Goal: Task Accomplishment & Management: Complete application form

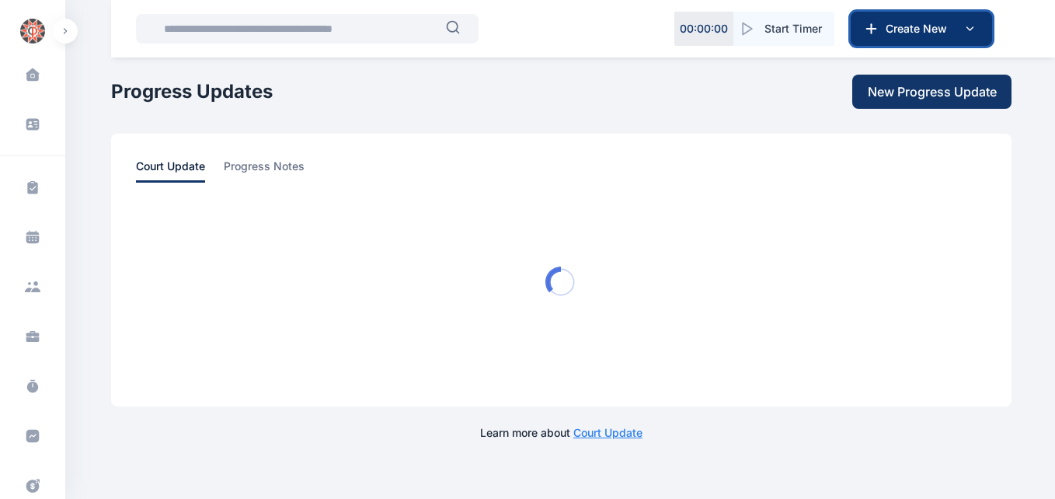
click at [918, 26] on span "Create New" at bounding box center [919, 29] width 81 height 16
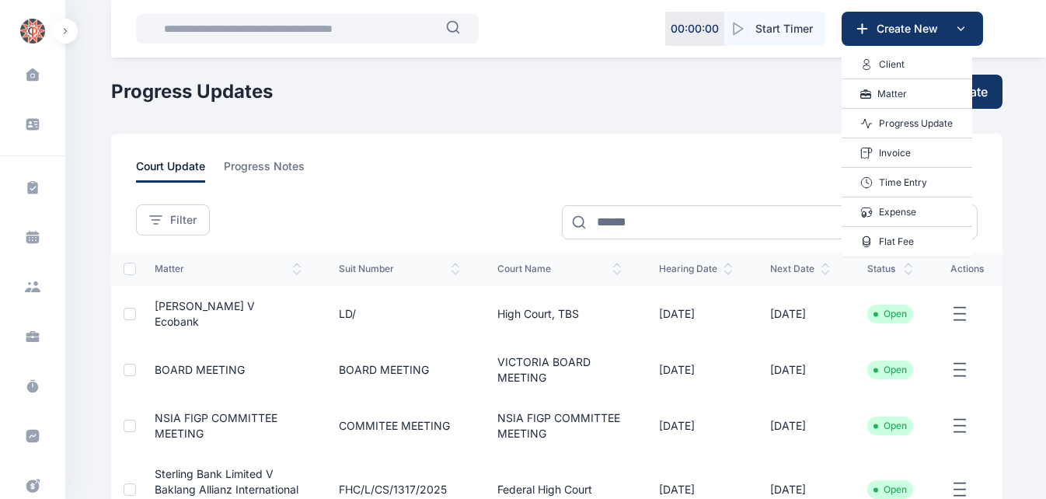
click at [901, 154] on p "Invoice" at bounding box center [895, 153] width 32 height 16
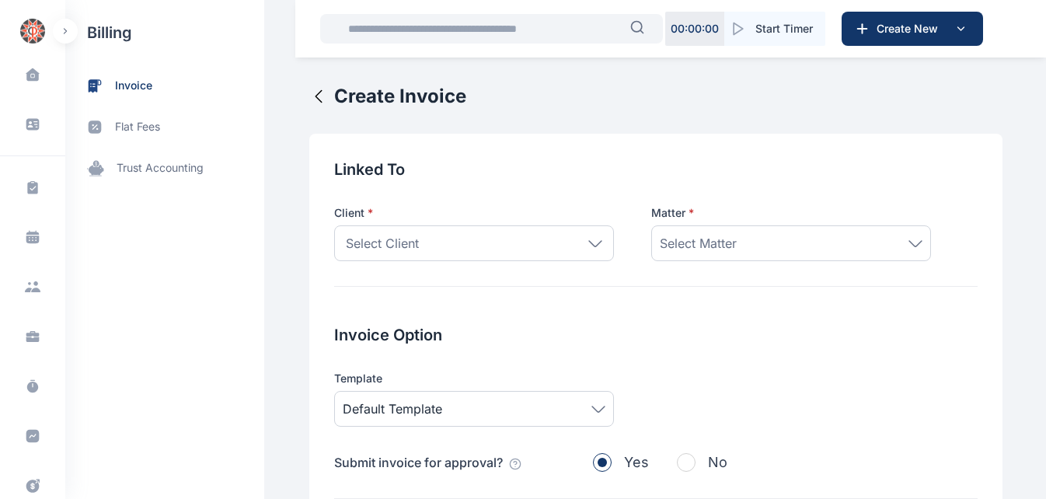
click at [588, 240] on icon at bounding box center [595, 243] width 14 height 7
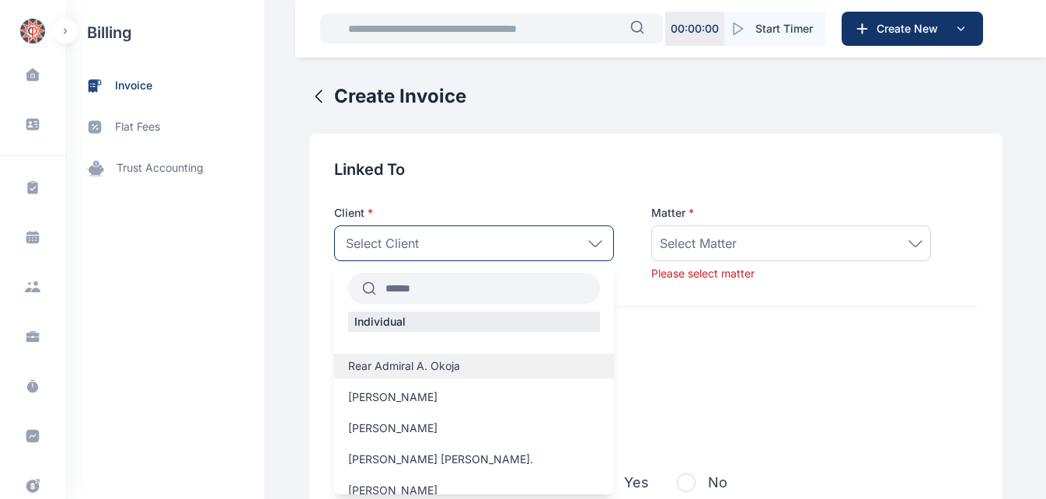
click at [446, 364] on span "Rear Admiral A. Okoja" at bounding box center [404, 366] width 112 height 16
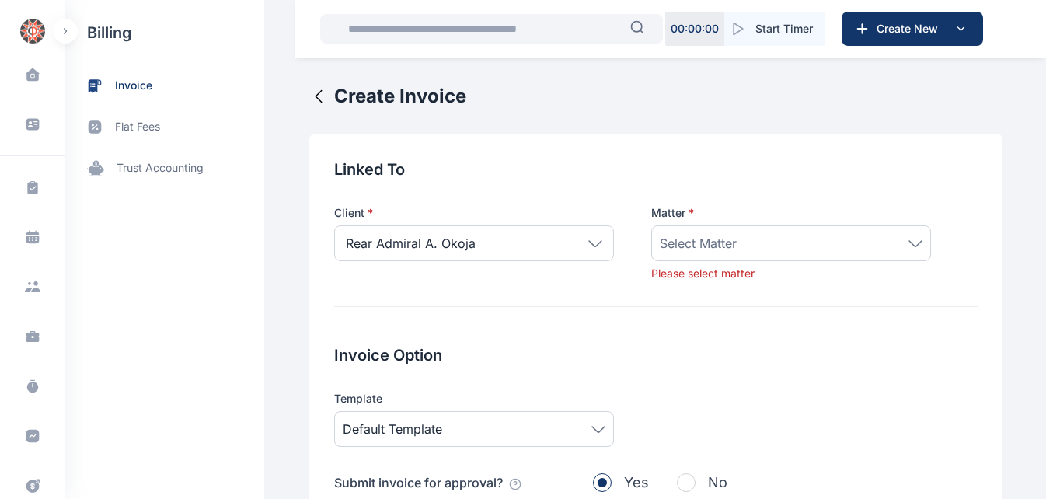
click at [771, 241] on div "Select Matter" at bounding box center [791, 243] width 263 height 19
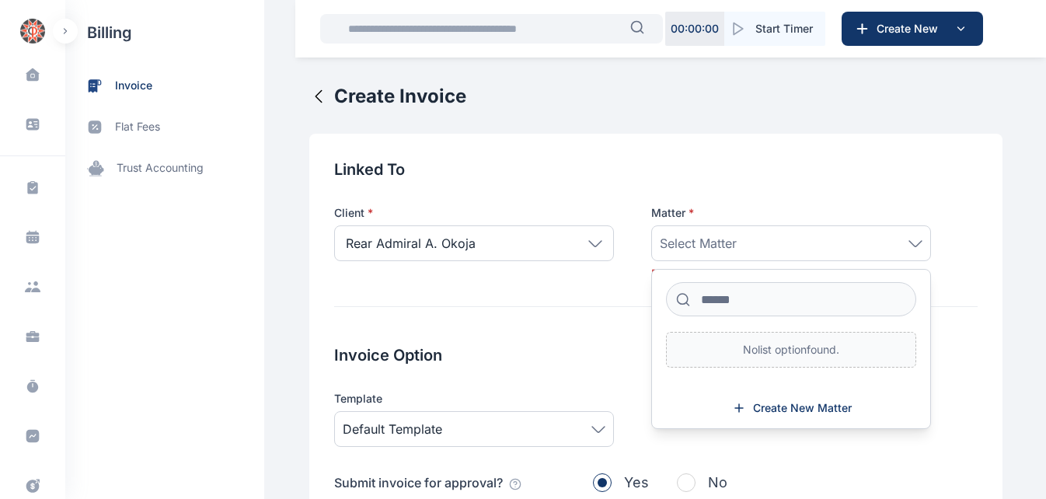
click at [588, 241] on icon at bounding box center [595, 243] width 14 height 7
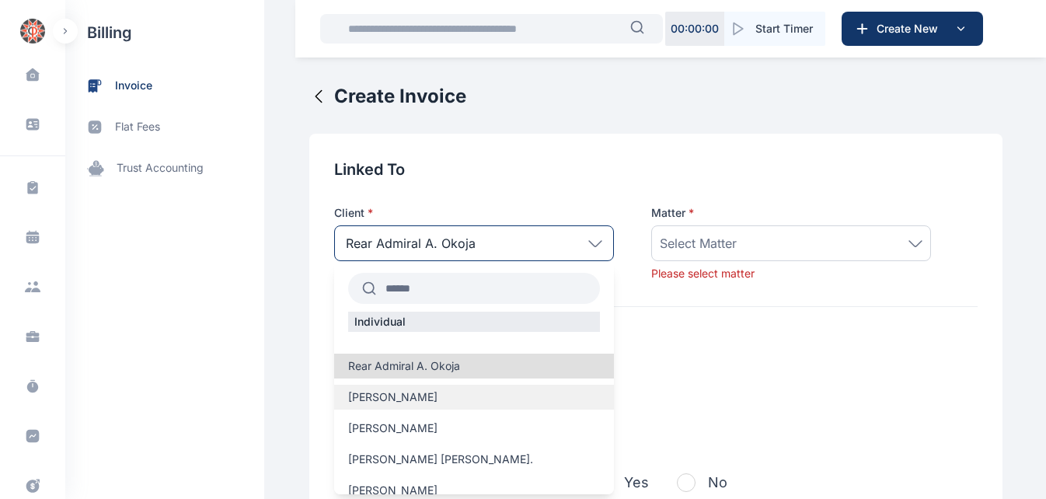
click at [420, 399] on span "[PERSON_NAME]" at bounding box center [392, 397] width 89 height 16
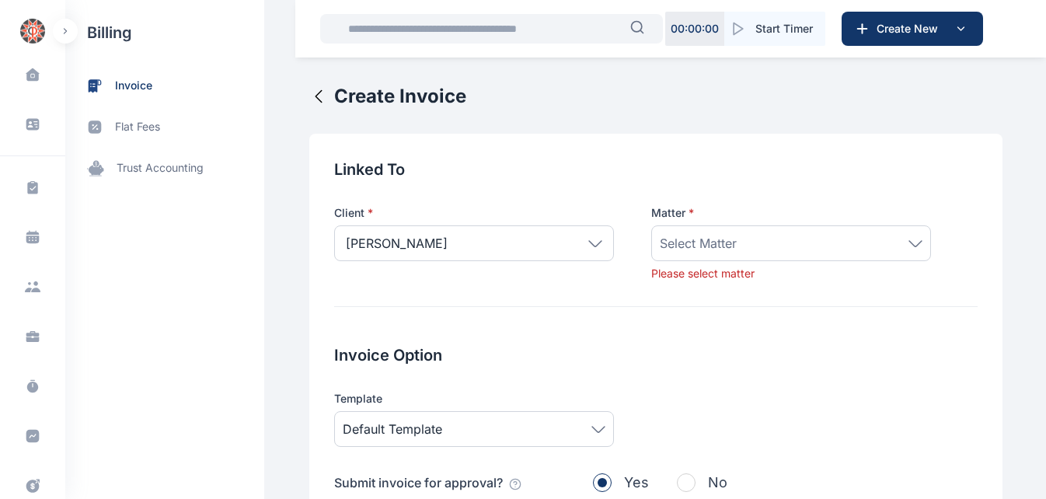
click at [731, 238] on div "Select Matter" at bounding box center [791, 243] width 263 height 19
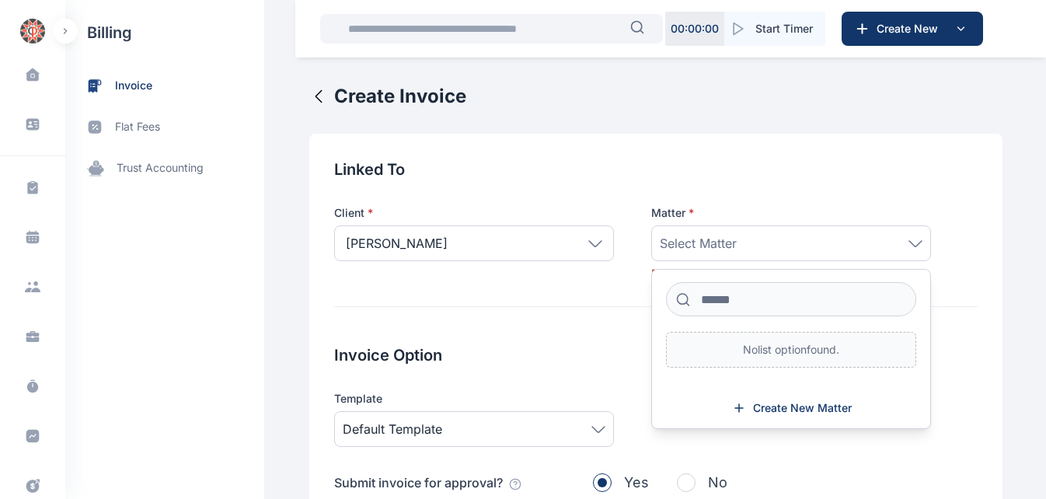
click at [589, 237] on div "[PERSON_NAME]" at bounding box center [474, 243] width 280 height 36
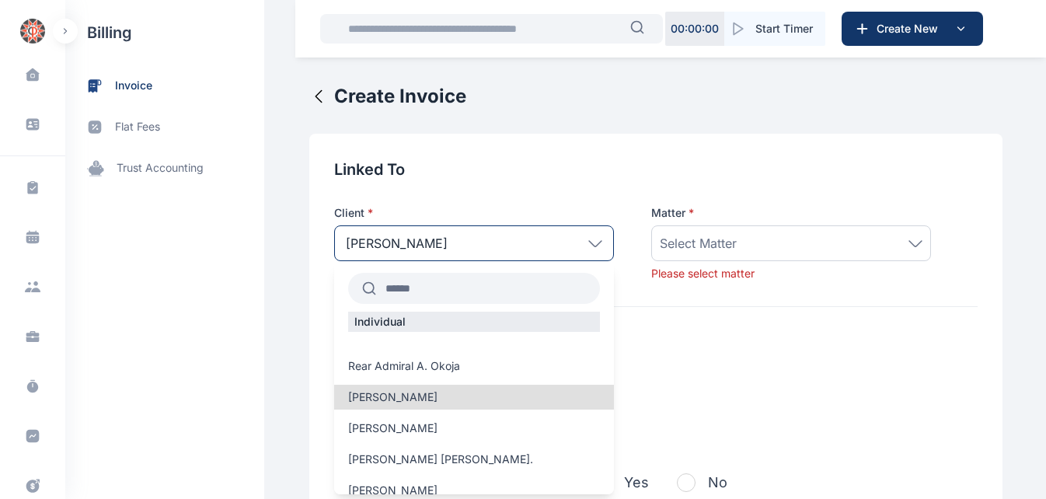
click at [480, 287] on input "text" at bounding box center [488, 288] width 224 height 28
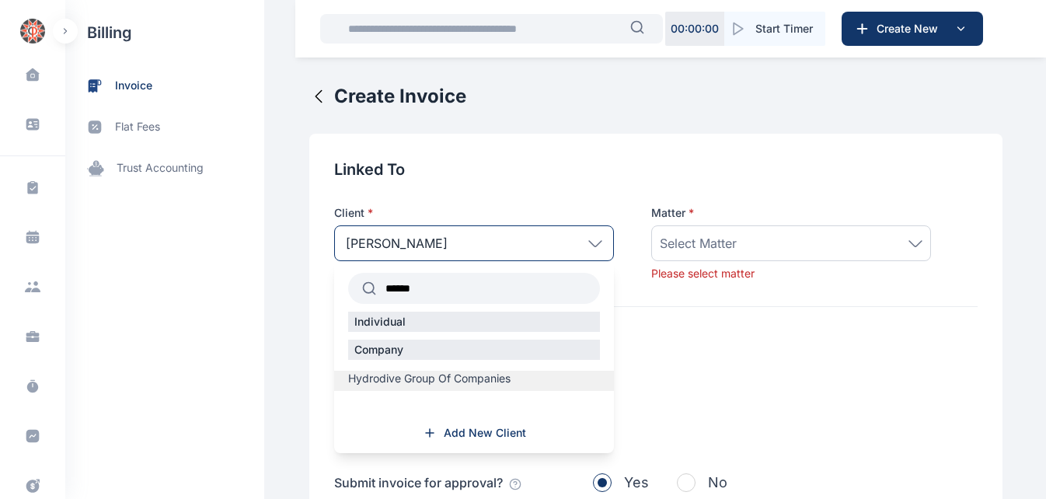
type input "******"
click at [426, 385] on span "Hydrodive Group Of Companies" at bounding box center [429, 379] width 162 height 16
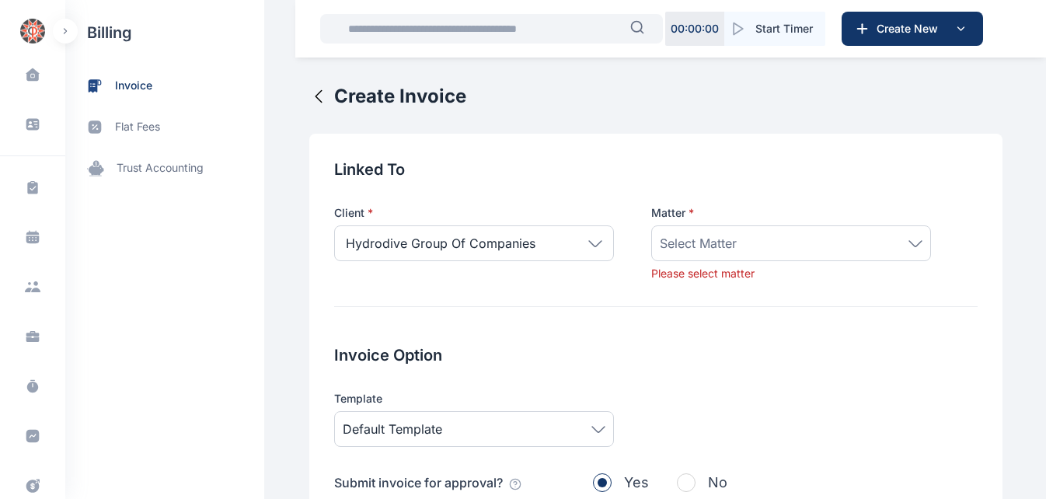
click at [669, 250] on span "Select Matter" at bounding box center [698, 243] width 77 height 19
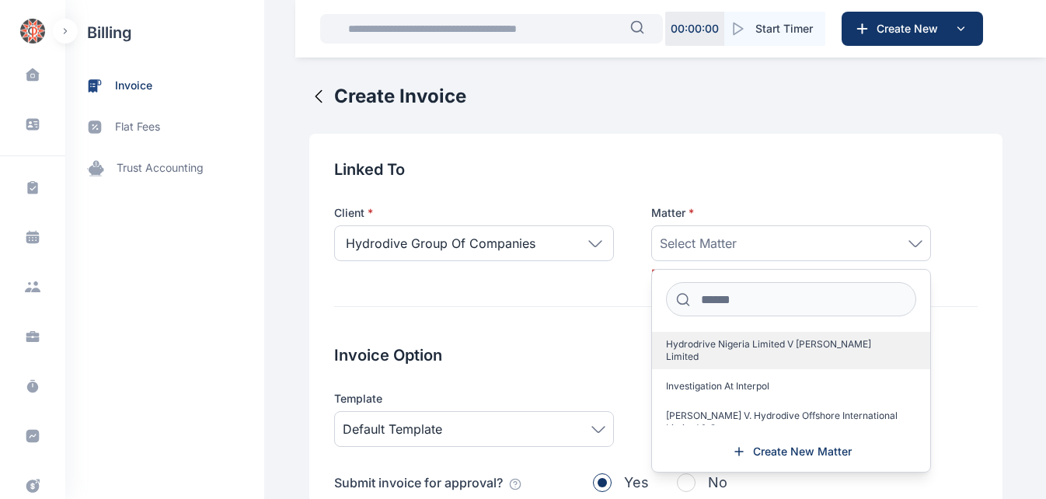
click at [695, 343] on span "Hydrodrive Nigeria Limited V [PERSON_NAME] Limited" at bounding box center [785, 350] width 238 height 25
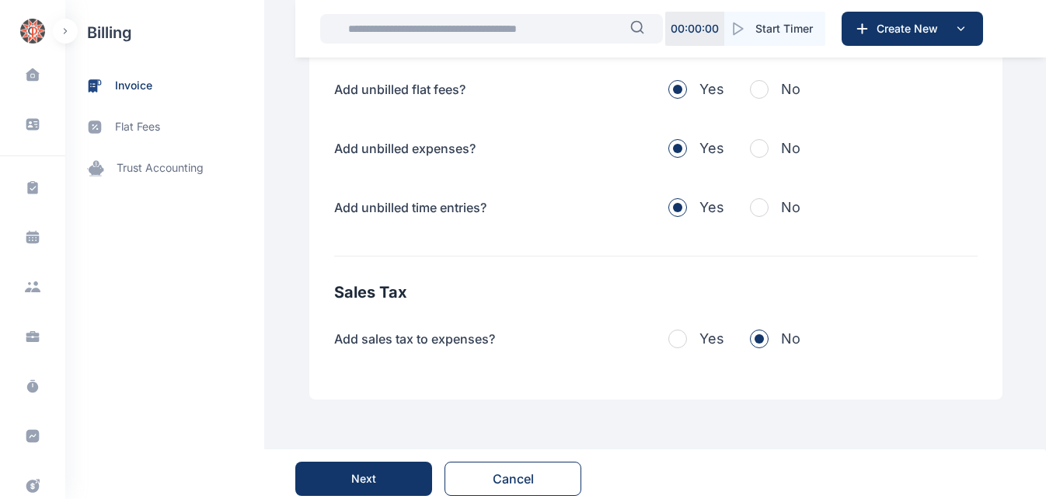
scroll to position [613, 0]
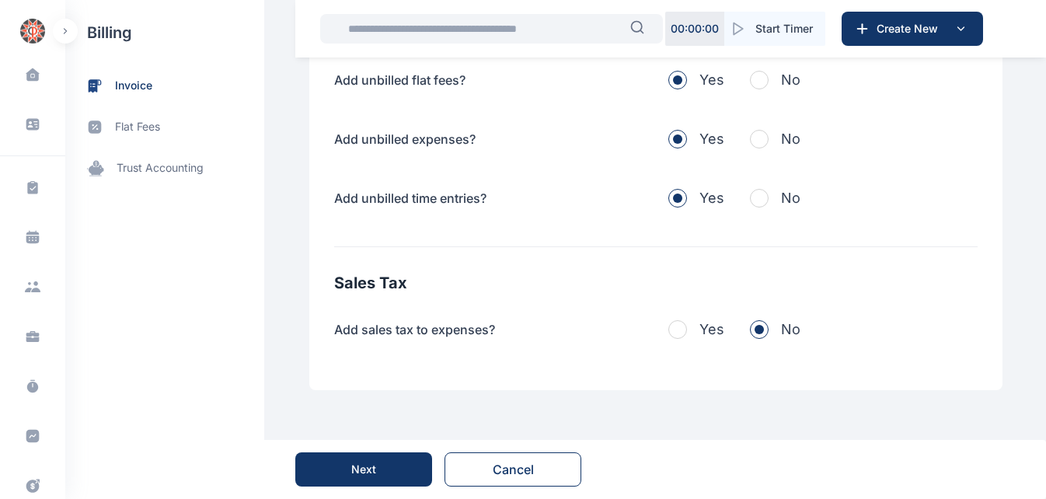
click at [338, 464] on button "Next" at bounding box center [363, 469] width 137 height 34
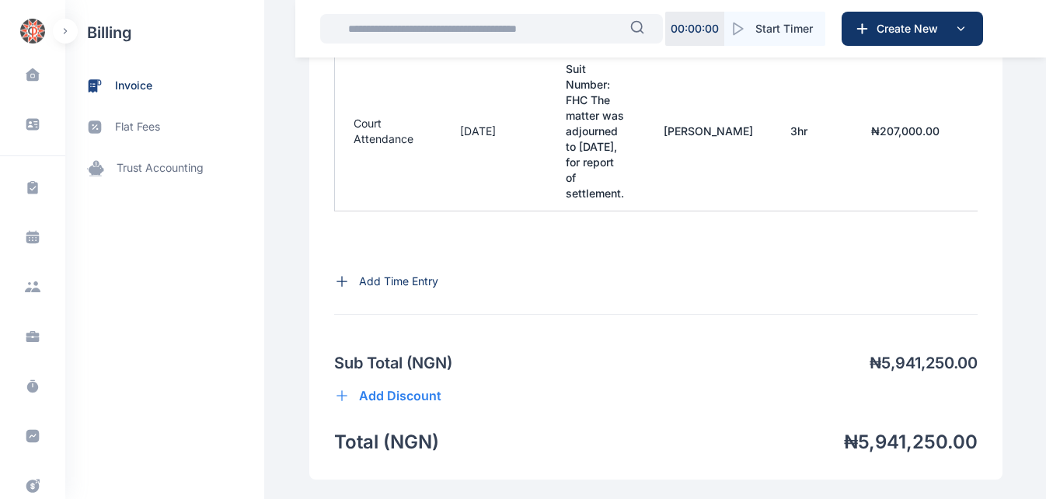
scroll to position [2250, 0]
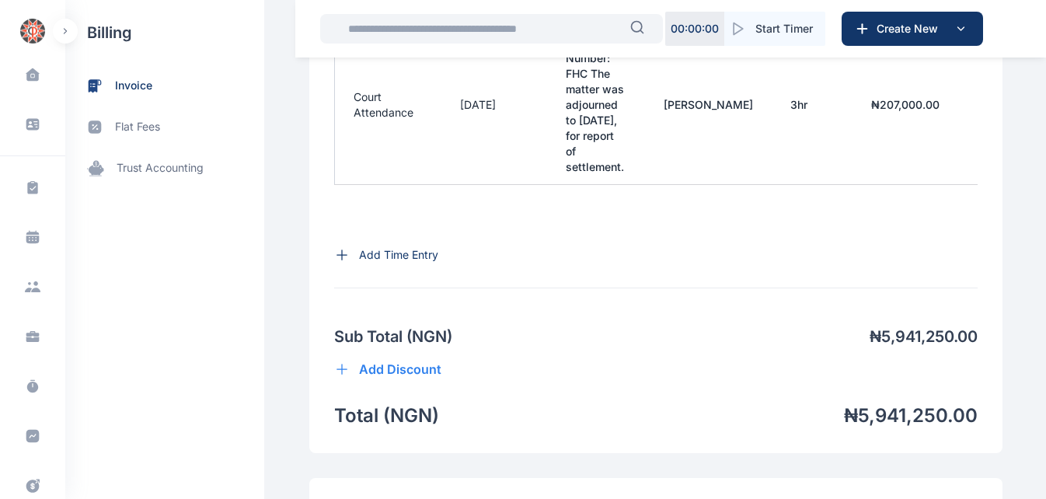
click at [390, 498] on p "Show More Options" at bounding box center [409, 506] width 100 height 16
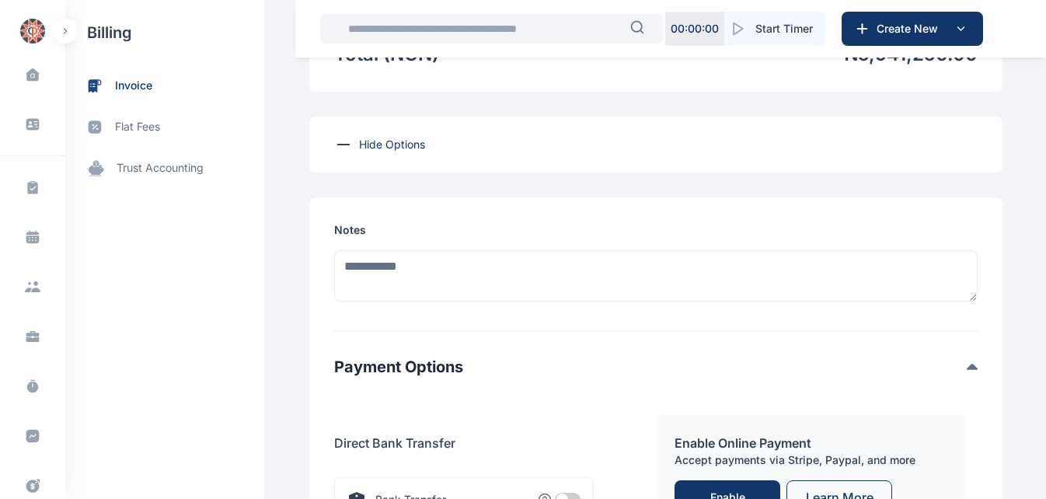
scroll to position [2785, 0]
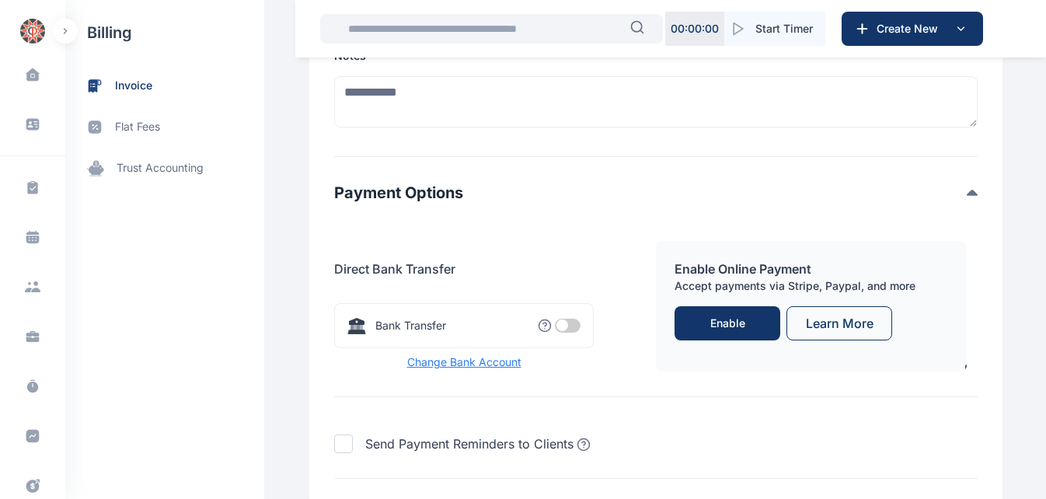
click at [558, 319] on span at bounding box center [568, 326] width 26 height 14
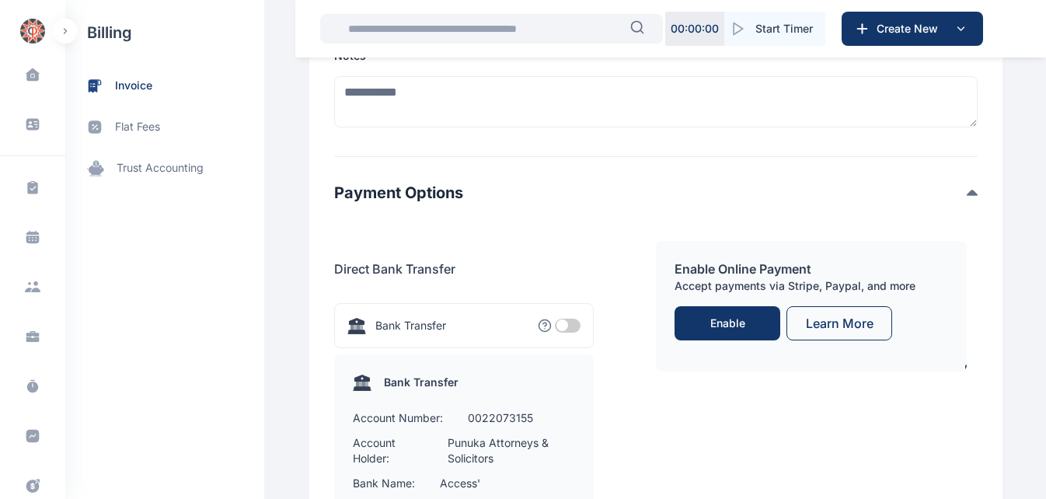
click at [686, 353] on div "Enable Online Payment Accept payments via Stripe, Paypal, and more Enable Learn…" at bounding box center [817, 448] width 322 height 427
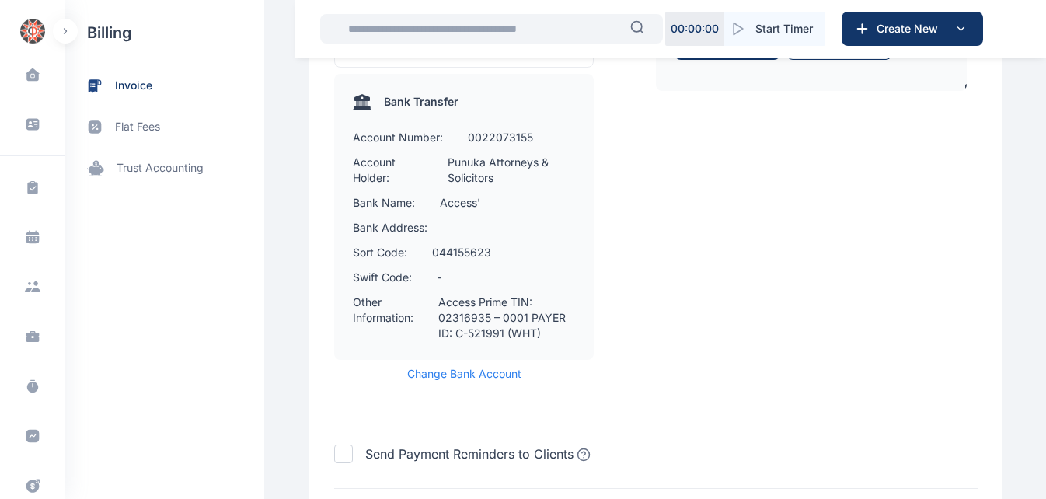
scroll to position [3076, 0]
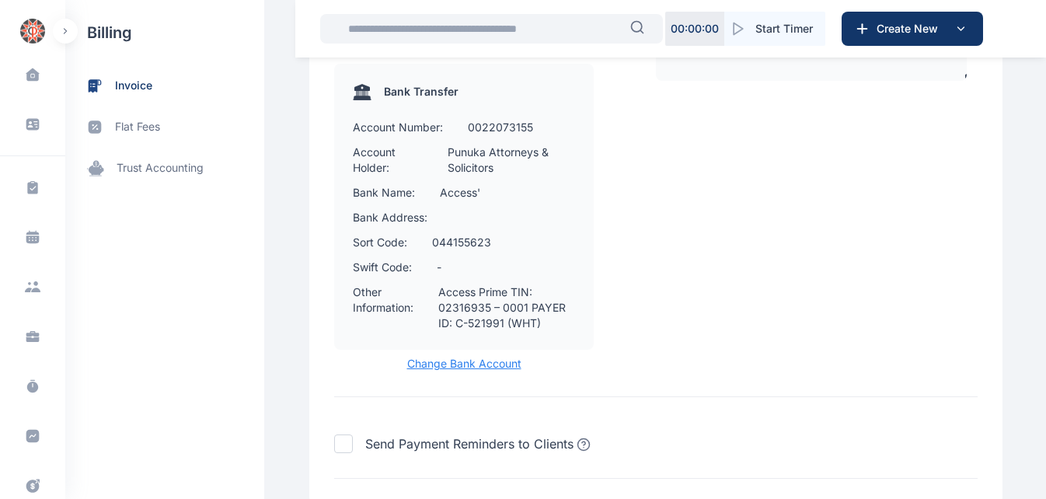
click at [456, 356] on span "Change Bank Account" at bounding box center [463, 364] width 259 height 16
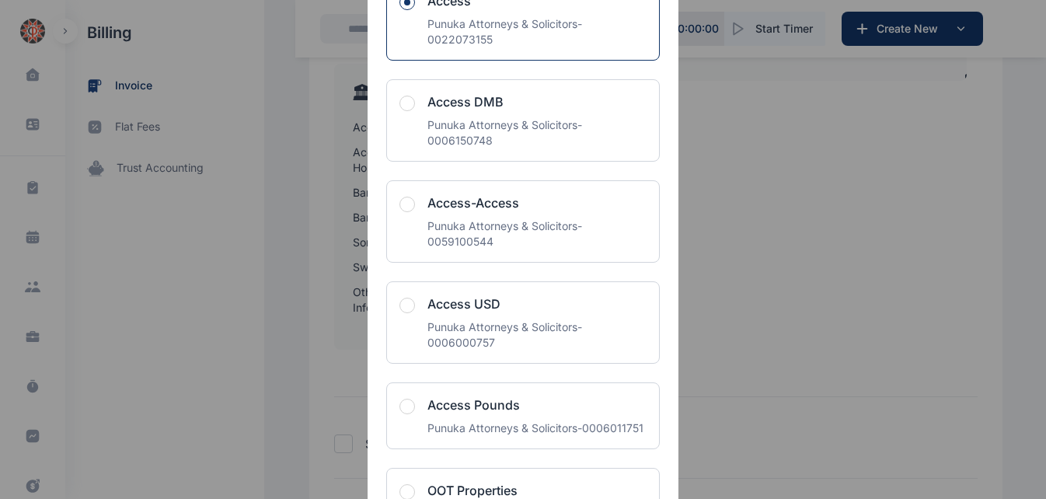
scroll to position [186, 0]
click at [403, 303] on span "button" at bounding box center [407, 304] width 16 height 16
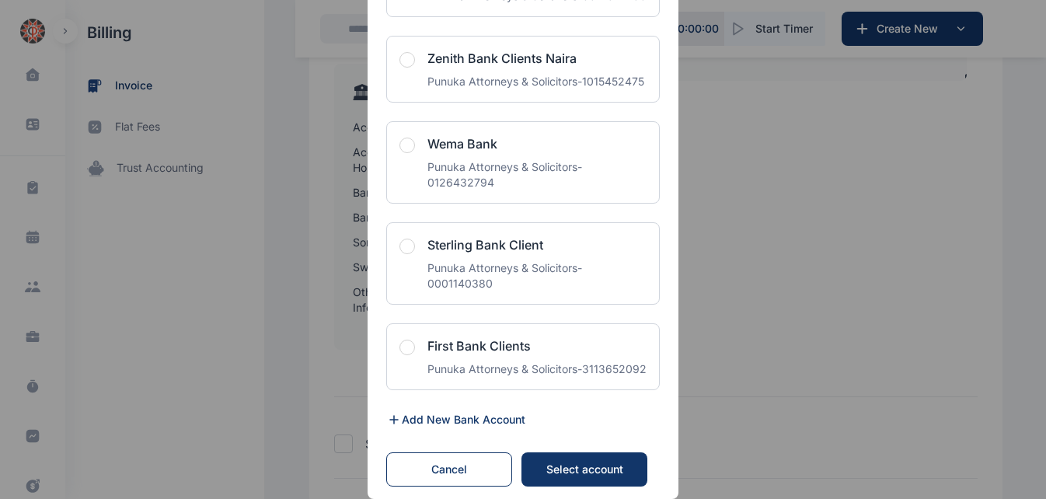
scroll to position [3763, 0]
click at [602, 461] on button "Select account" at bounding box center [584, 469] width 126 height 34
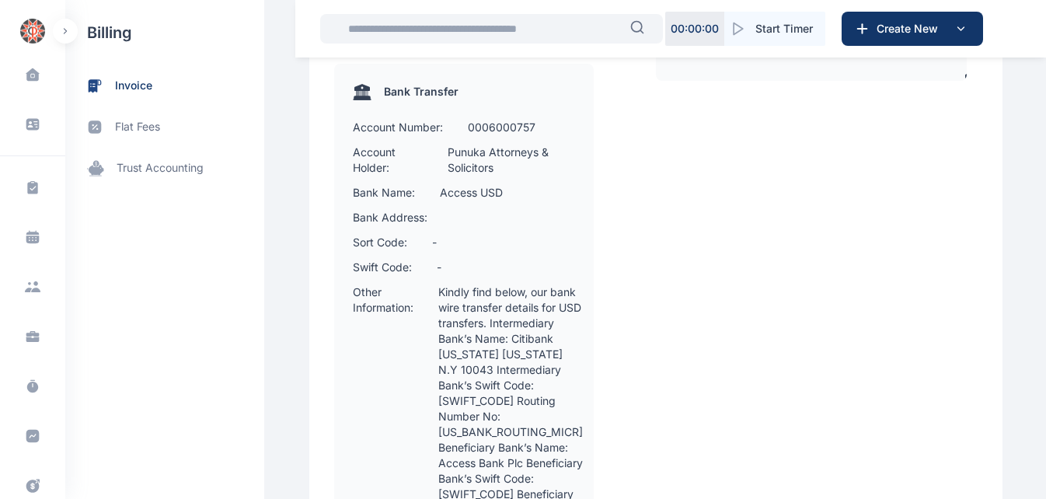
click at [610, 243] on div "Direct Bank Transfer Bank Transfer Bank name: Access USD Account name: Punuka A…" at bounding box center [495, 297] width 322 height 707
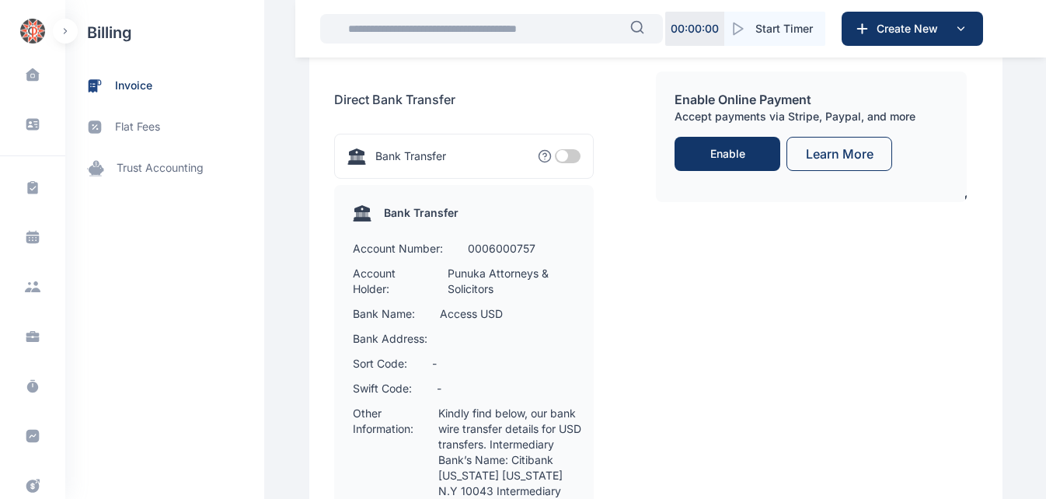
scroll to position [2952, 0]
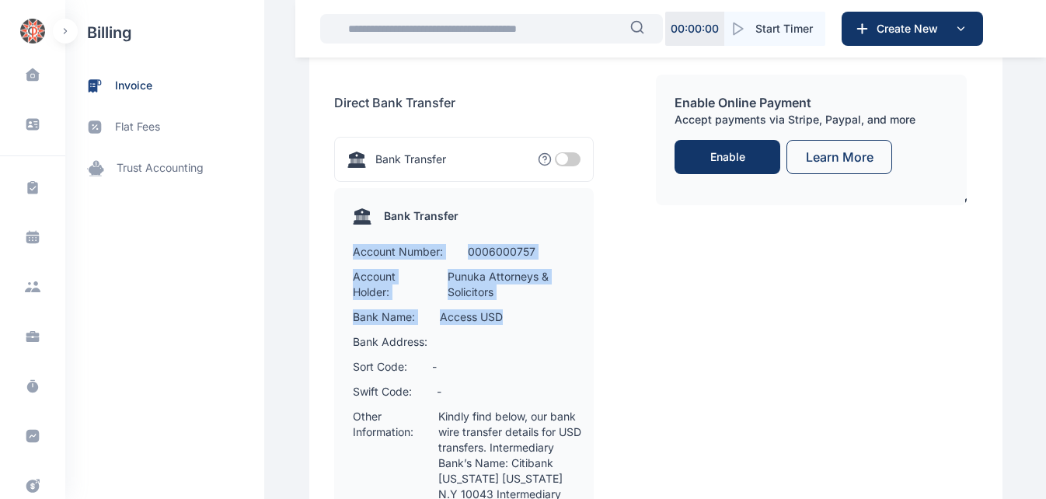
drag, startPoint x: 343, startPoint y: 138, endPoint x: 494, endPoint y: 203, distance: 163.9
click at [494, 203] on div "Bank Transfer Account Number: 0006000757 Account Holder: Punuka Attorneys & Sol…" at bounding box center [463, 471] width 259 height 566
copy div "Account Number: 0006000757 Account Holder: Punuka Attorneys & Solicitors Bank N…"
click at [650, 186] on div "Direct Bank Transfer Bank Transfer Bank name: Access USD Account name: Punuka A…" at bounding box center [495, 421] width 322 height 707
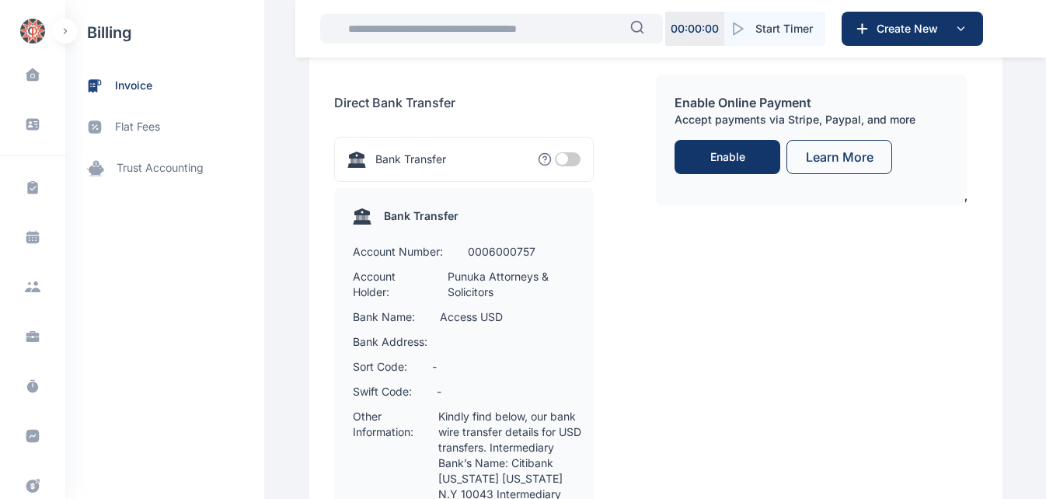
click at [697, 202] on div "Enable Online Payment Accept payments via Stripe, Paypal, and more Enable Learn…" at bounding box center [817, 421] width 322 height 707
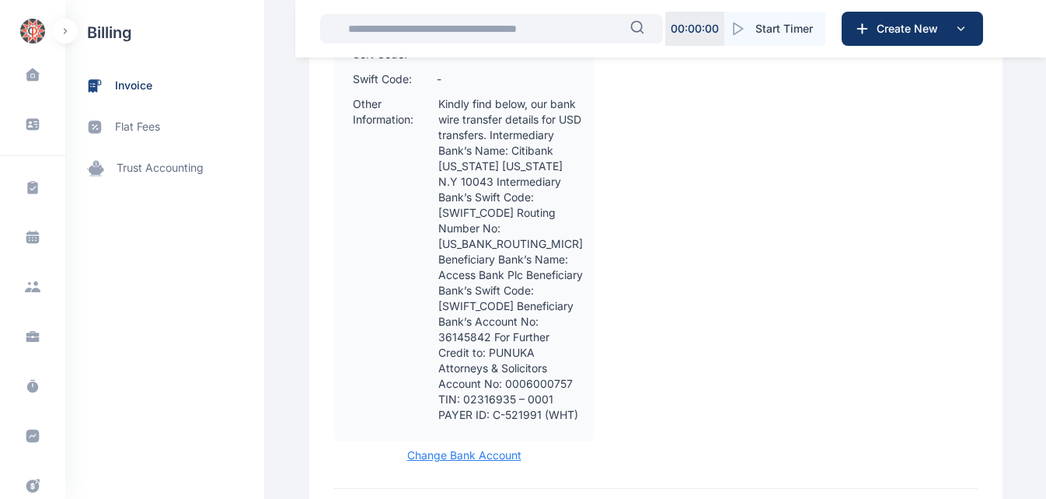
scroll to position [3262, 0]
click at [454, 449] on span "Change Bank Account" at bounding box center [463, 457] width 259 height 16
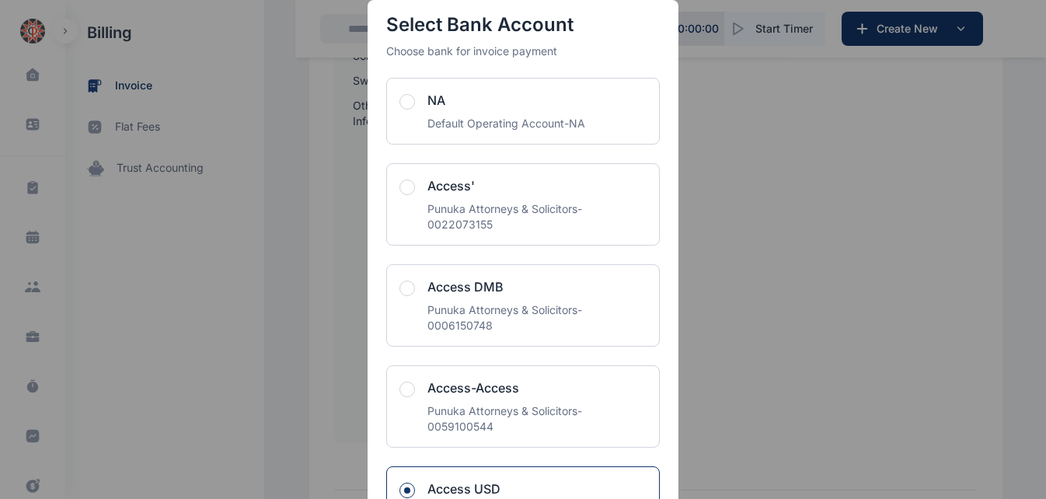
click at [405, 194] on span "button" at bounding box center [407, 187] width 16 height 16
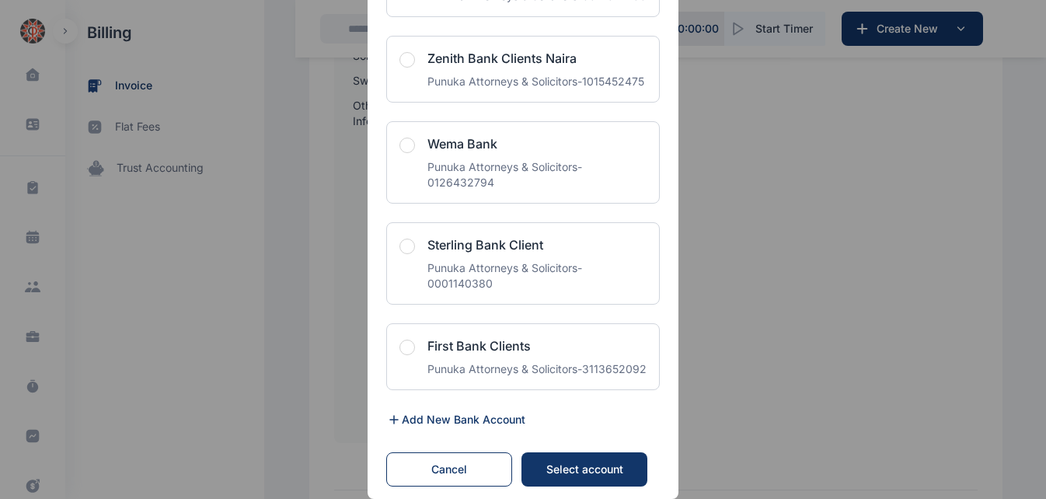
scroll to position [3763, 0]
click at [562, 465] on div "Select account" at bounding box center [584, 469] width 95 height 16
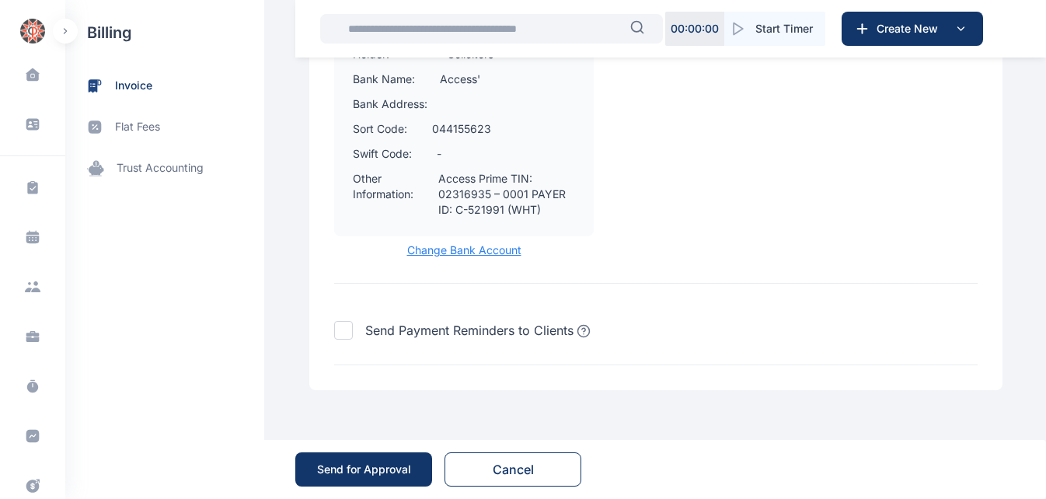
scroll to position [3076, 0]
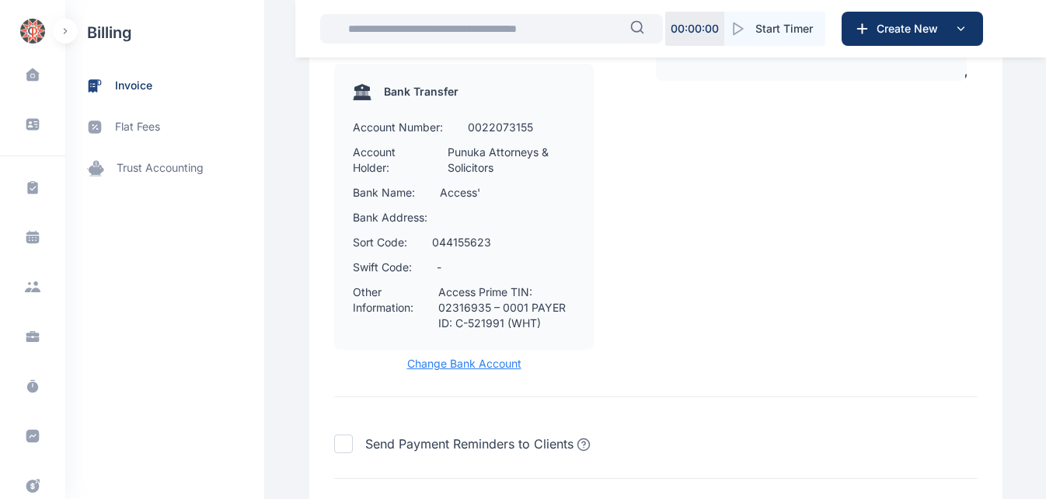
click at [616, 197] on div "Direct Bank Transfer Bank Transfer Bank name: Access' Account name: Punuka Atto…" at bounding box center [495, 157] width 322 height 427
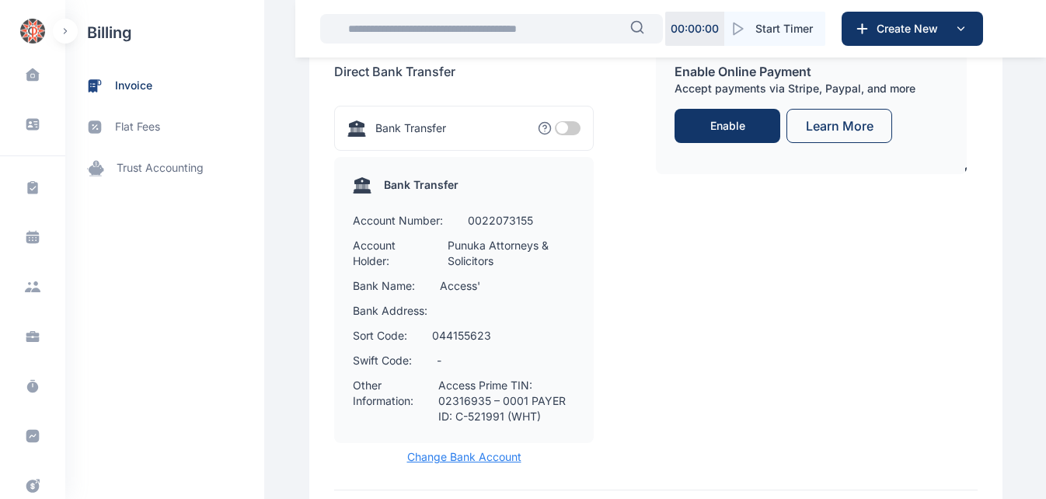
scroll to position [3014, 0]
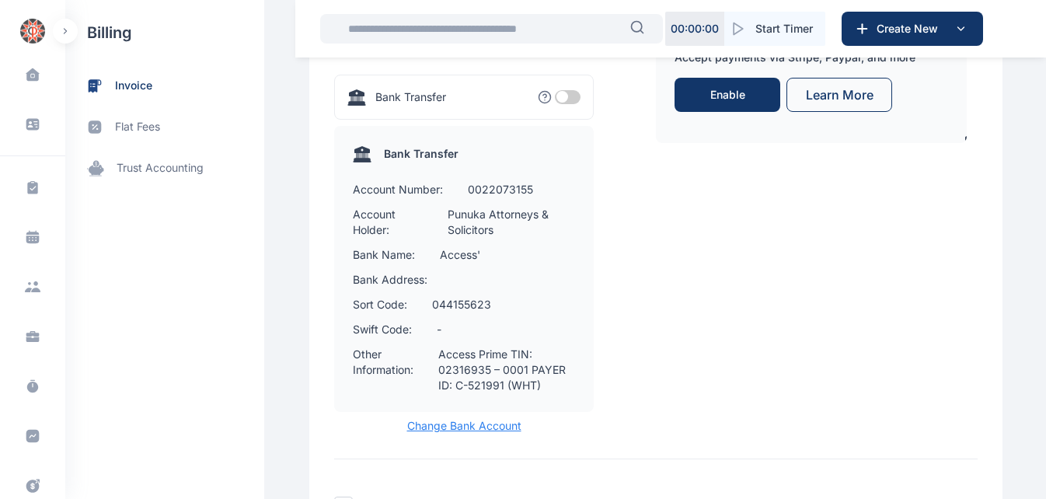
click at [423, 418] on span "Change Bank Account" at bounding box center [463, 426] width 259 height 16
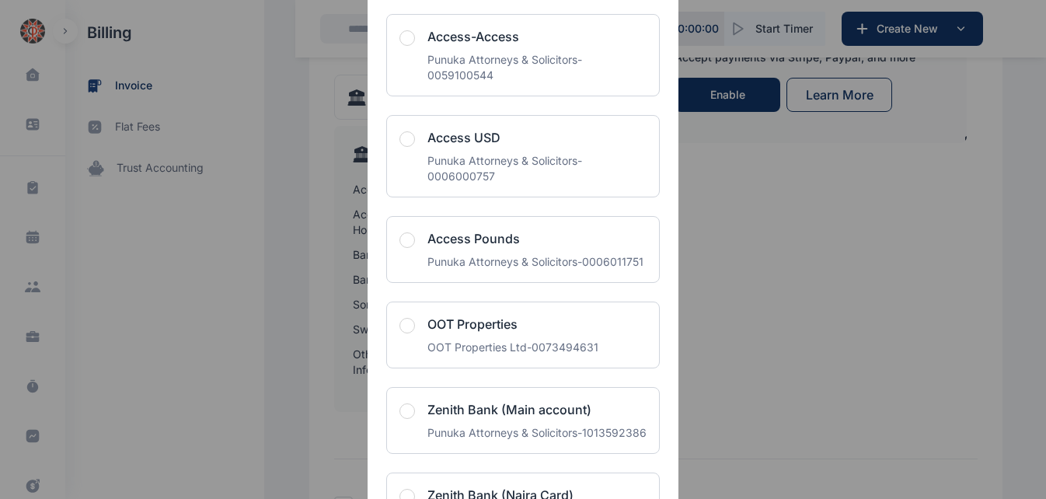
scroll to position [365, 0]
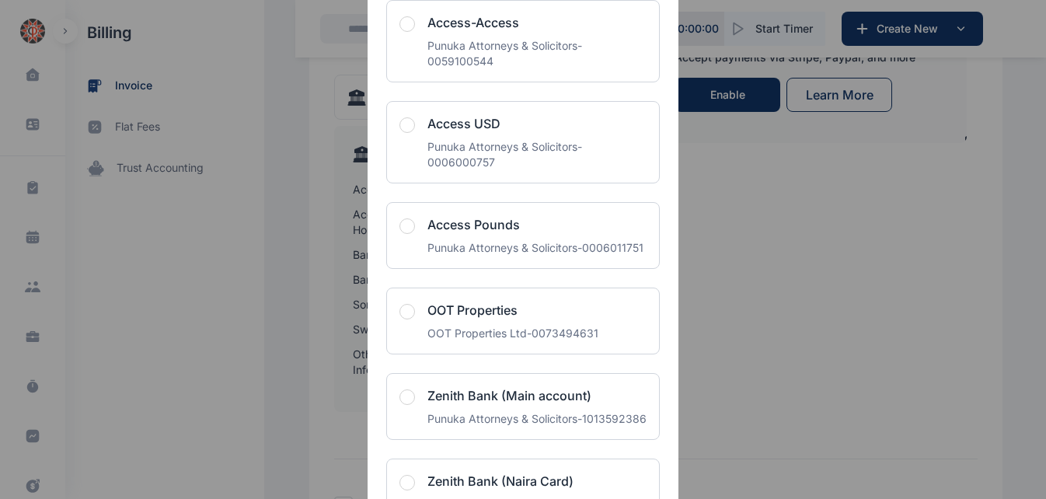
click at [400, 125] on span "button" at bounding box center [407, 125] width 16 height 16
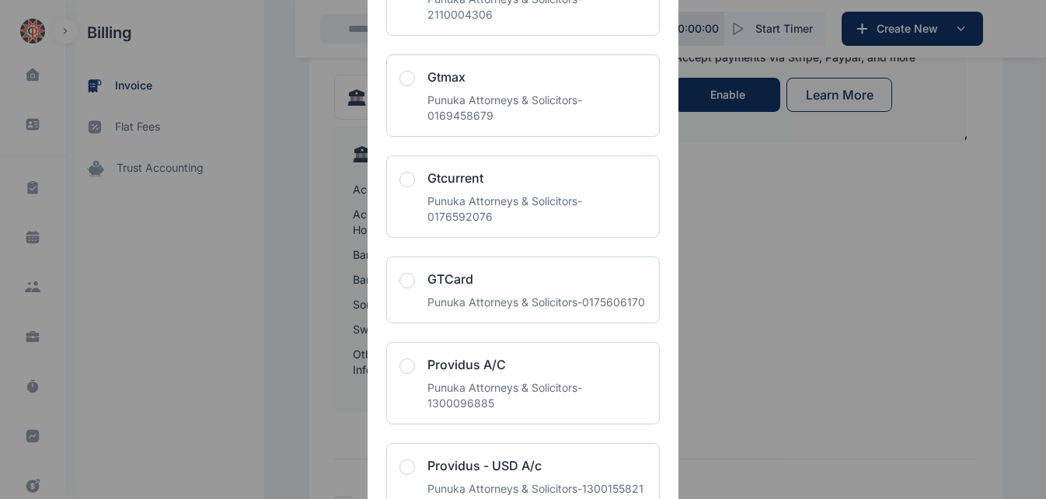
scroll to position [1826, 0]
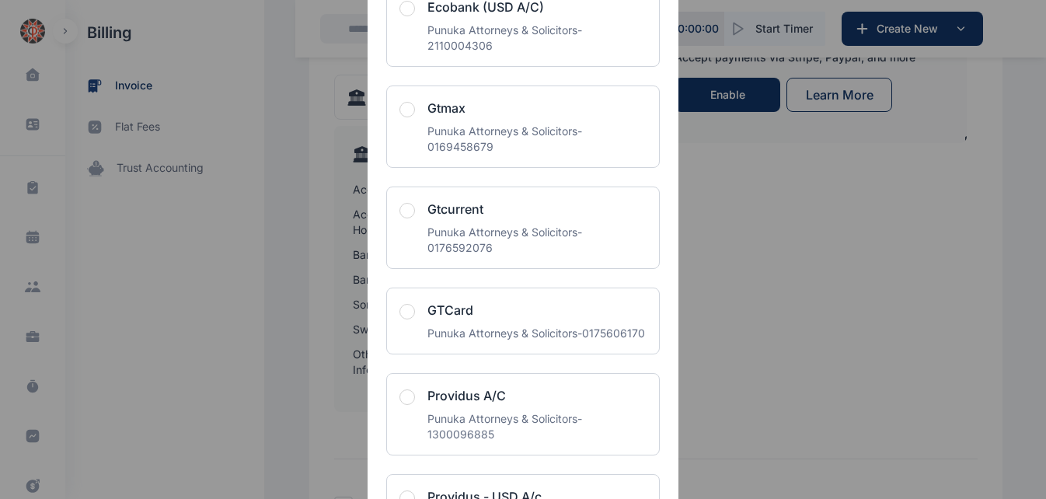
click at [401, 16] on span "button" at bounding box center [407, 9] width 16 height 16
click at [667, 228] on div "Select Bank Account Choose bank for invoice payment NA Default Operating Accoun…" at bounding box center [522, 207] width 311 height 4066
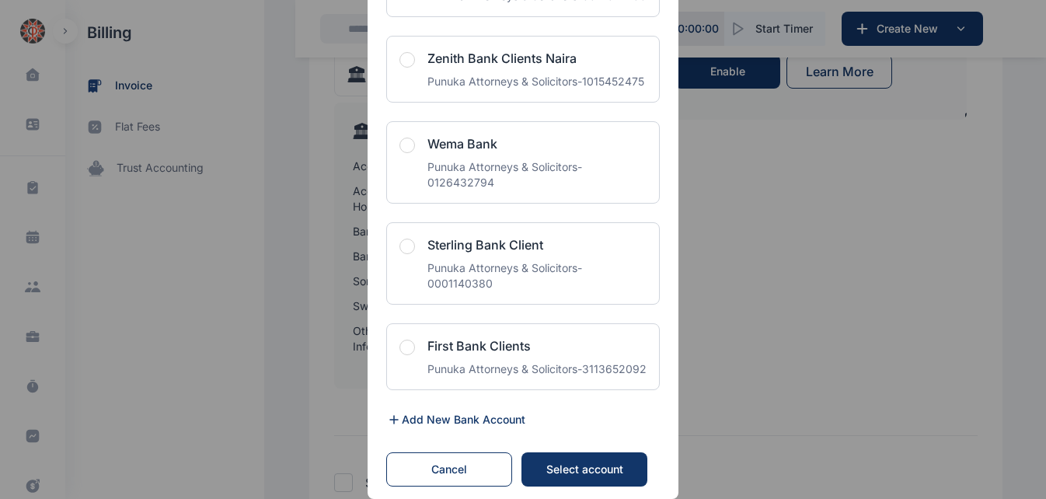
scroll to position [3763, 0]
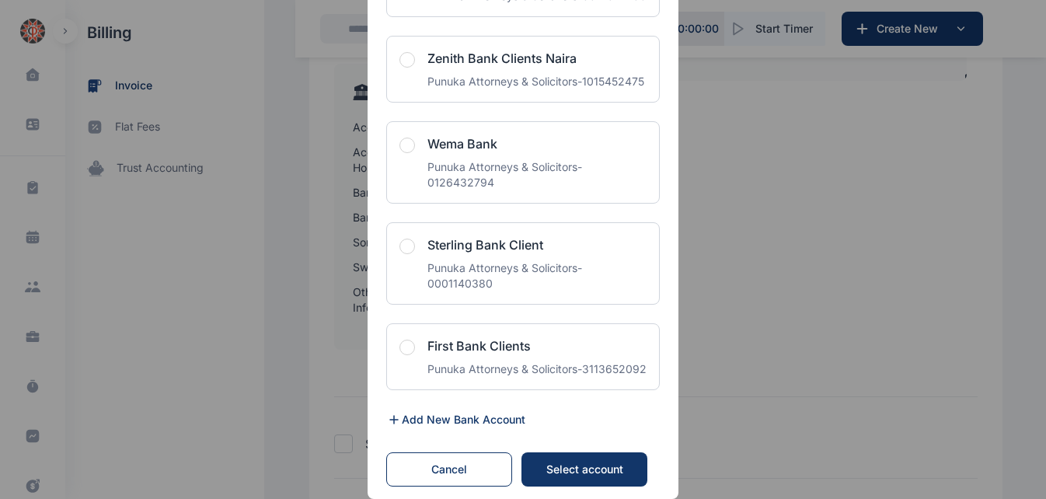
click at [580, 467] on div "Select account" at bounding box center [584, 469] width 95 height 16
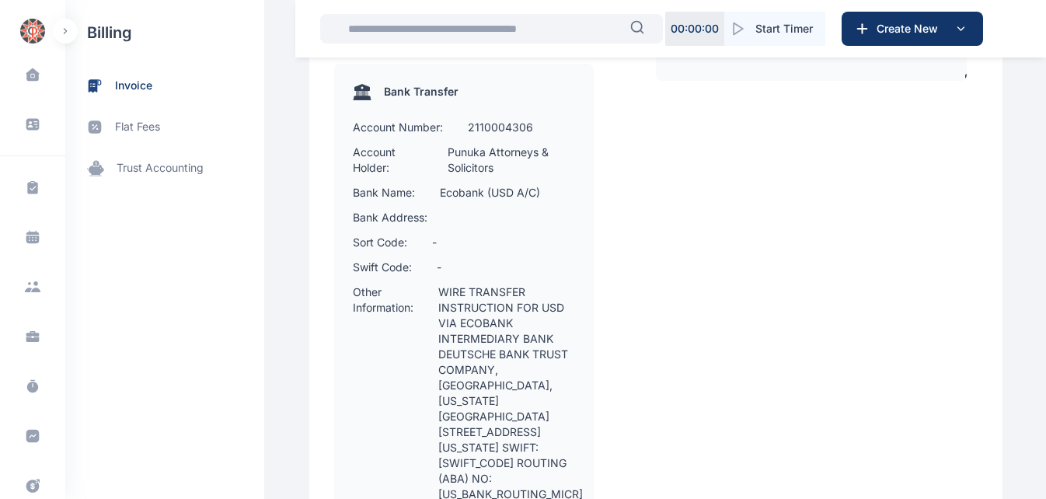
click at [696, 298] on div "Enable Online Payment Accept payments via Stripe, Paypal, and more Enable Learn…" at bounding box center [817, 336] width 322 height 785
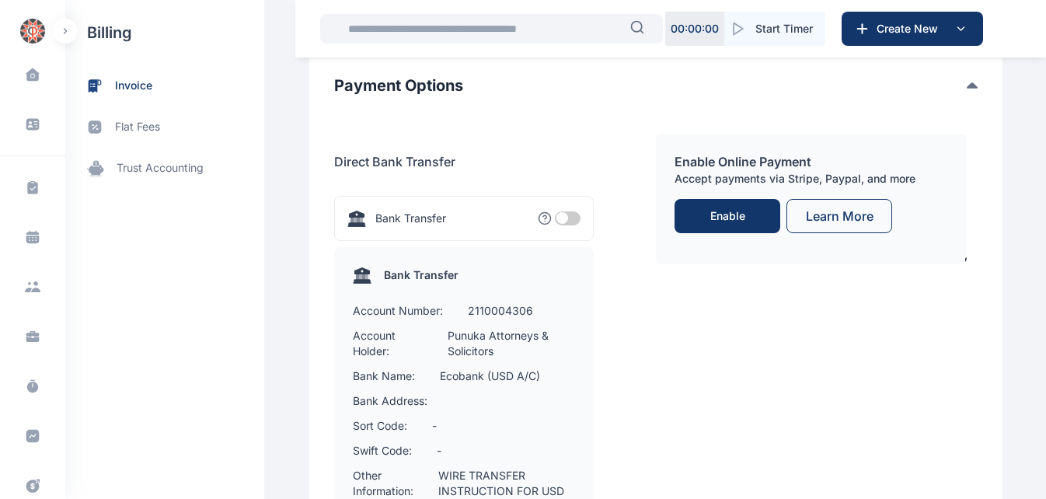
scroll to position [2827, 0]
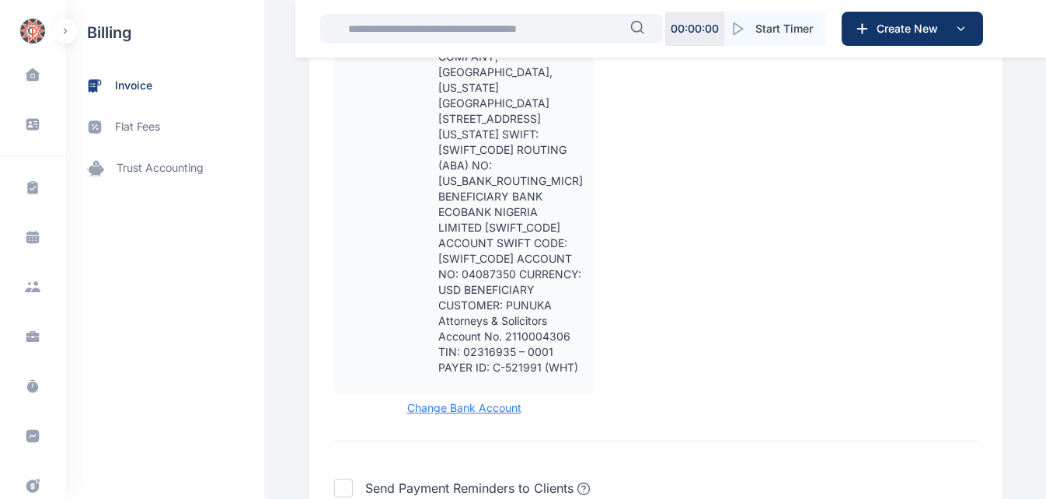
scroll to position [3402, 0]
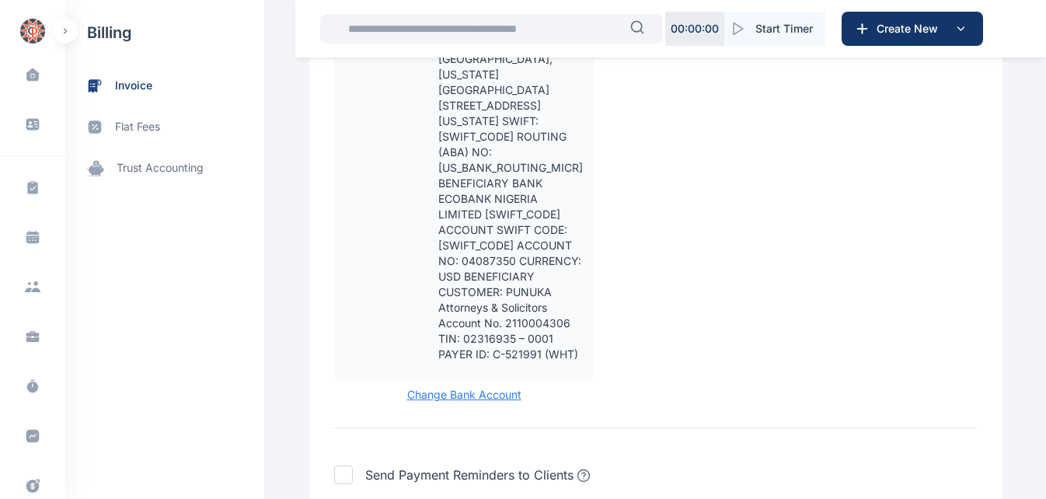
click at [448, 387] on span "Change Bank Account" at bounding box center [463, 395] width 259 height 16
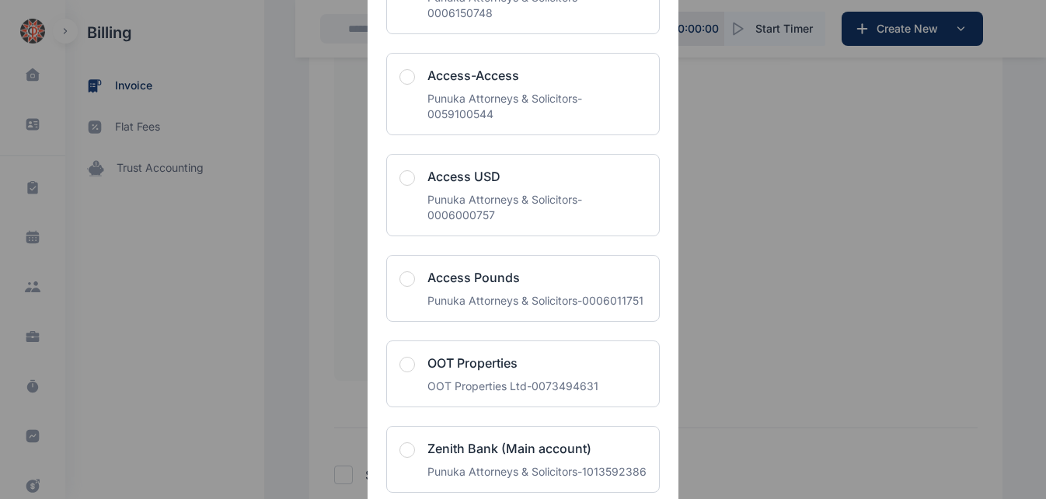
scroll to position [298, 0]
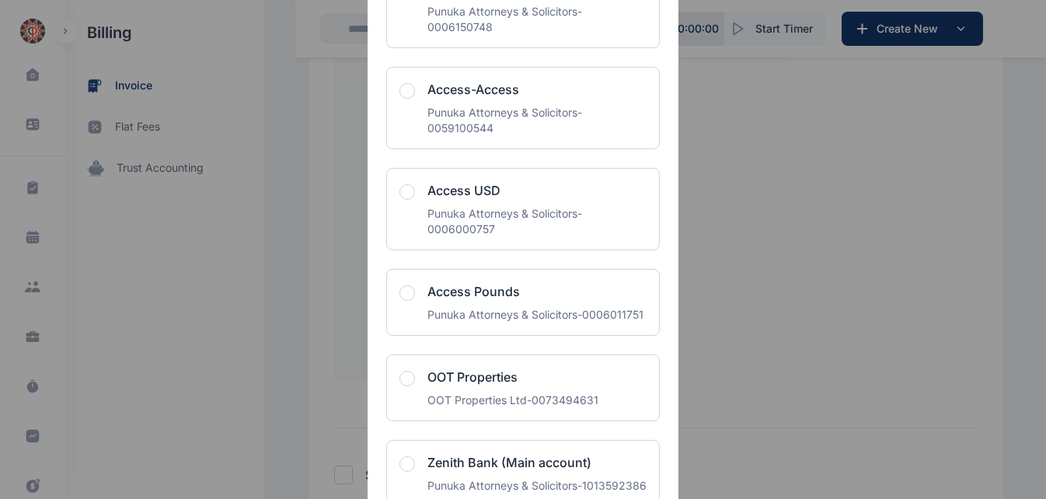
click at [402, 193] on span "button" at bounding box center [407, 192] width 16 height 16
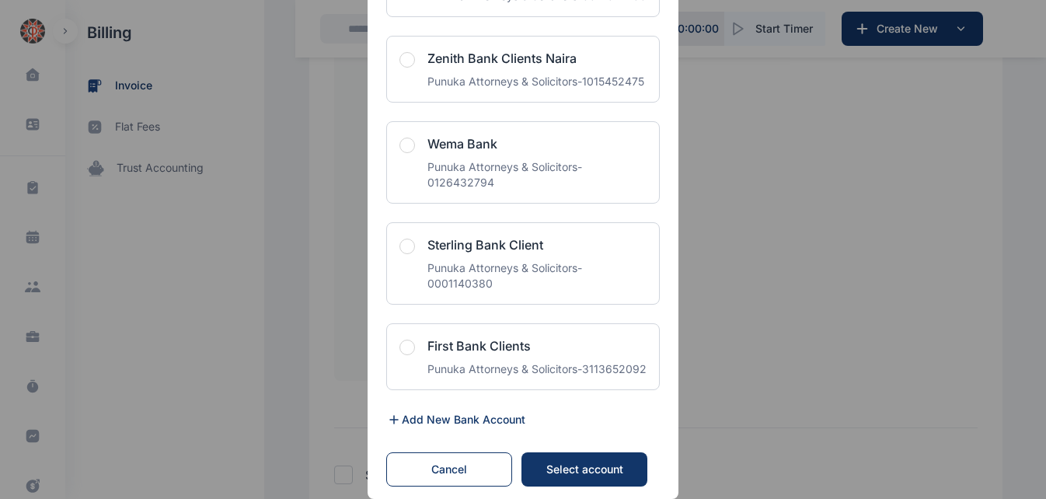
scroll to position [3763, 0]
click at [570, 467] on div "Select account" at bounding box center [584, 469] width 95 height 16
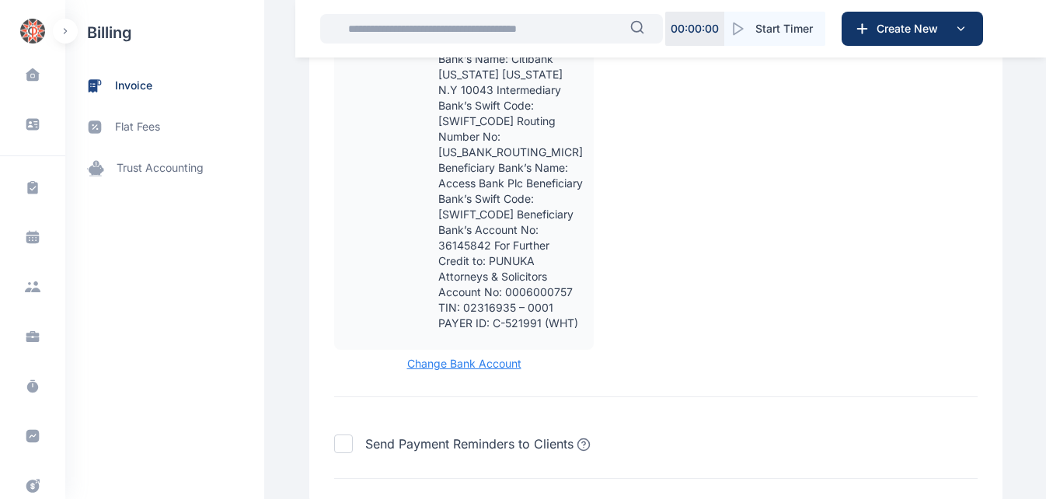
click at [761, 206] on div "Enable Online Payment Accept payments via Stripe, Paypal, and more Enable Learn…" at bounding box center [817, 17] width 322 height 707
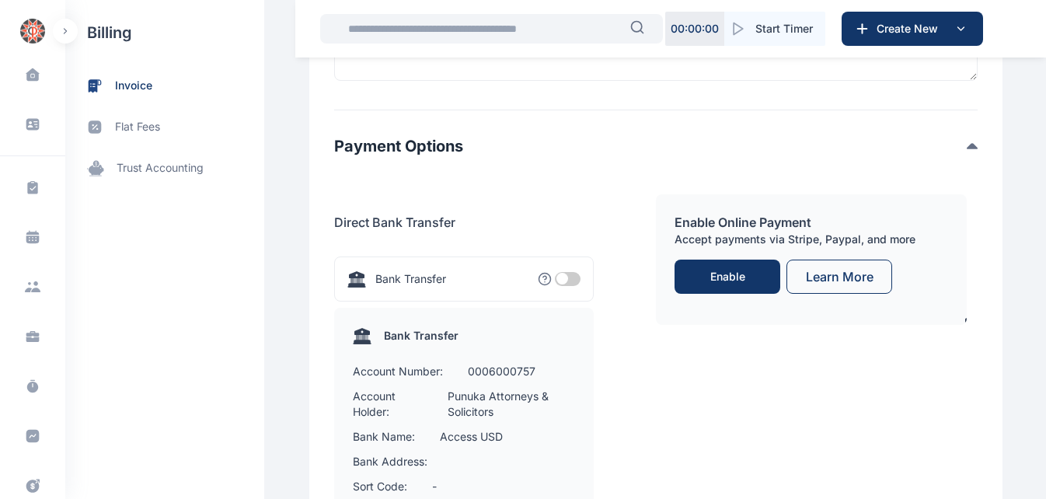
scroll to position [2827, 0]
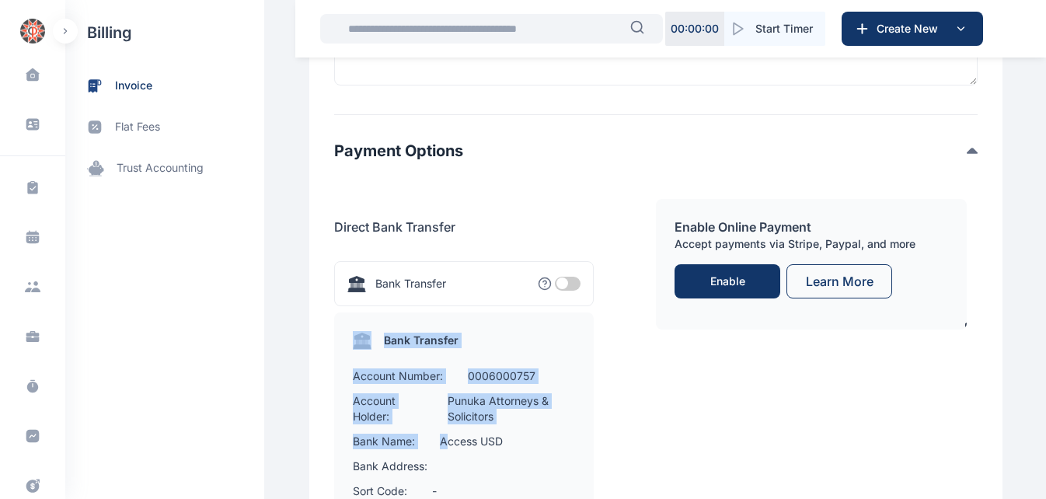
drag, startPoint x: 343, startPoint y: 225, endPoint x: 435, endPoint y: 334, distance: 143.3
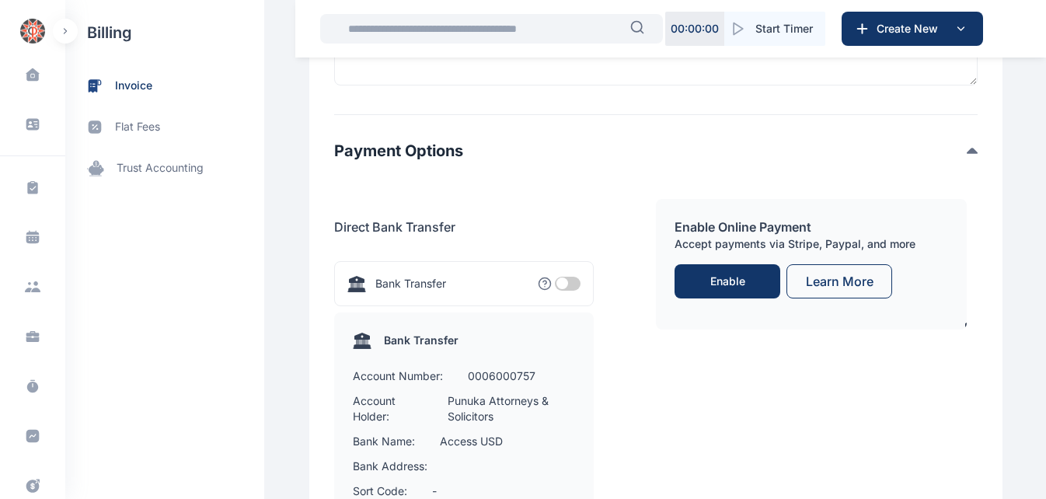
drag, startPoint x: 435, startPoint y: 334, endPoint x: 431, endPoint y: 360, distance: 26.7
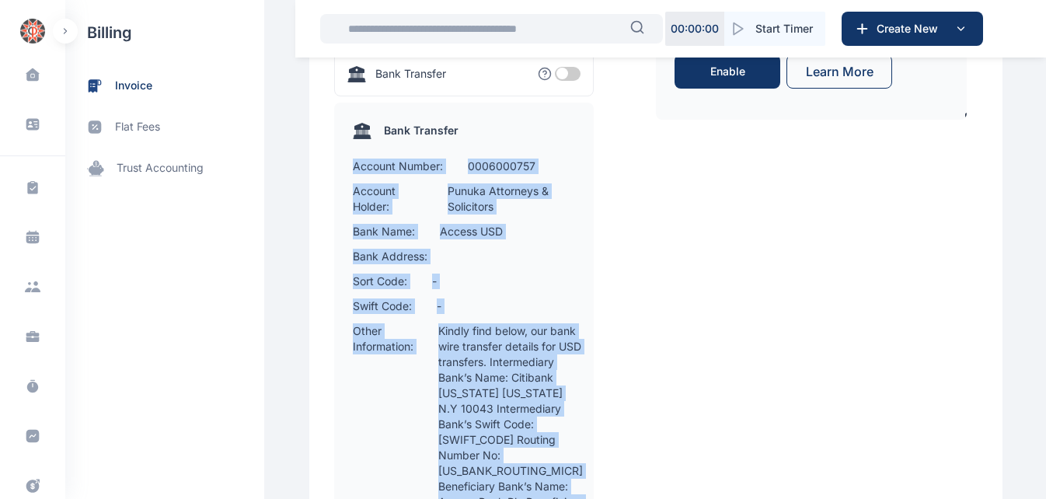
scroll to position [3130, 0]
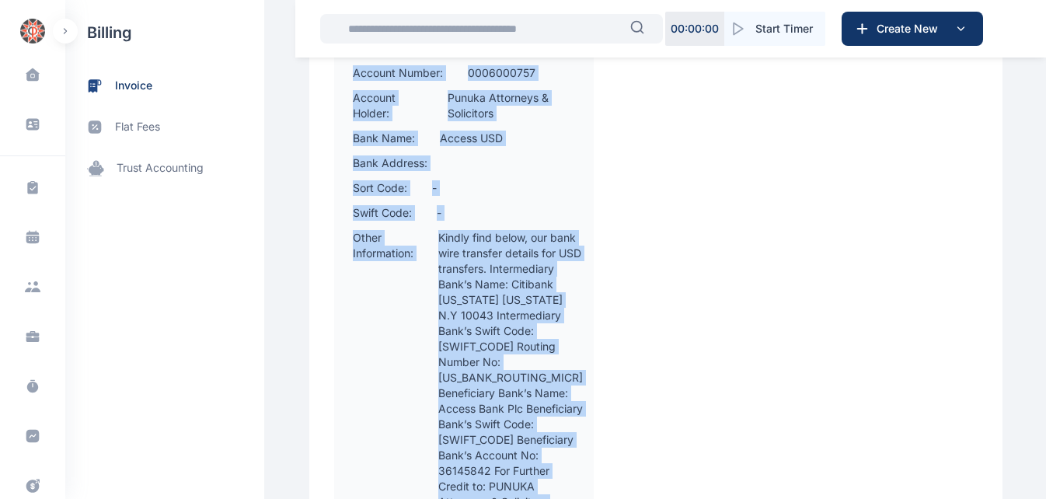
drag, startPoint x: 345, startPoint y: 261, endPoint x: 540, endPoint y: 444, distance: 267.1
click at [540, 444] on div "Bank Transfer Account Number: 0006000757 Account Holder: Punuka Attorneys & Sol…" at bounding box center [463, 292] width 259 height 566
copy div "Account Number: 0006000757 Account Holder: Punuka Attorneys & Solicitors Bank N…"
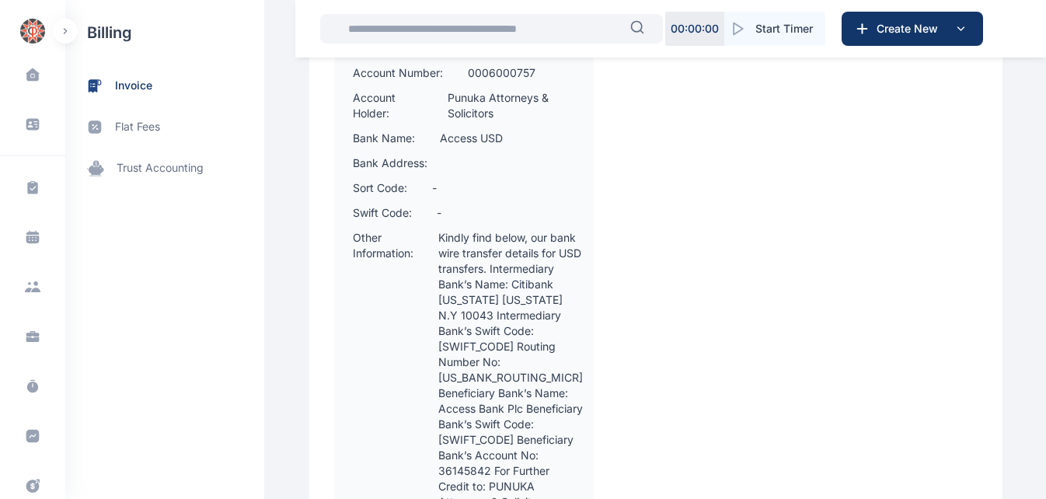
click at [691, 189] on div "Enable Online Payment Accept payments via Stripe, Paypal, and more Enable Learn…" at bounding box center [817, 243] width 322 height 707
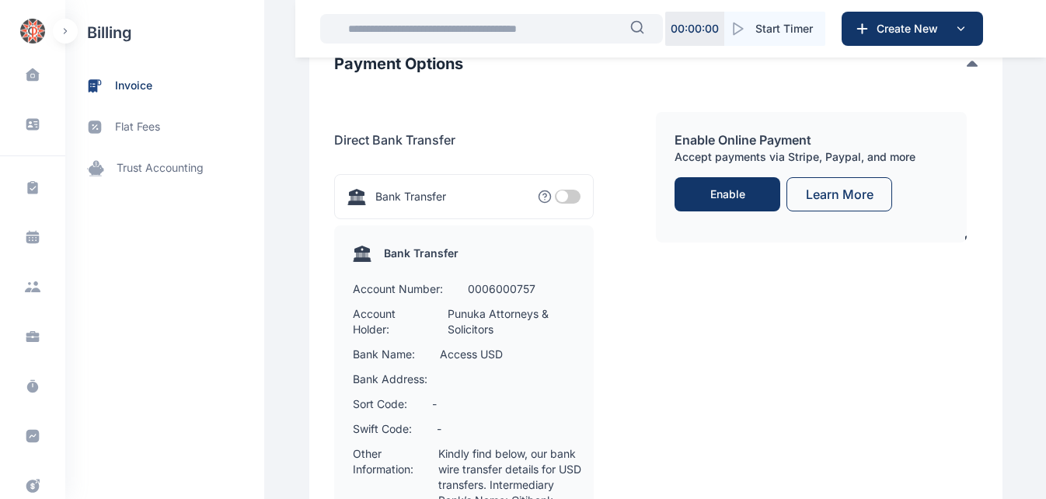
scroll to position [2913, 0]
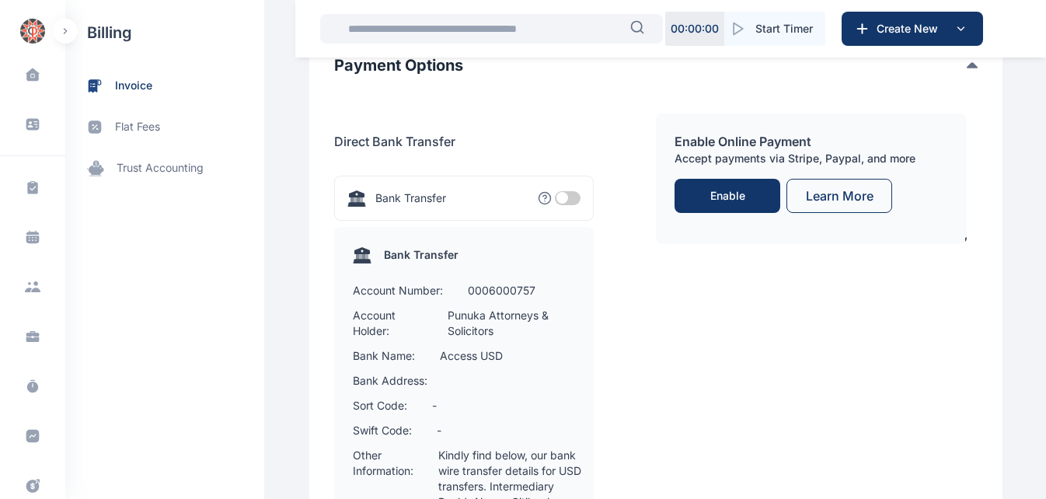
click at [670, 433] on div "Enable Online Payment Accept payments via Stripe, Paypal, and more Enable Learn…" at bounding box center [817, 460] width 322 height 707
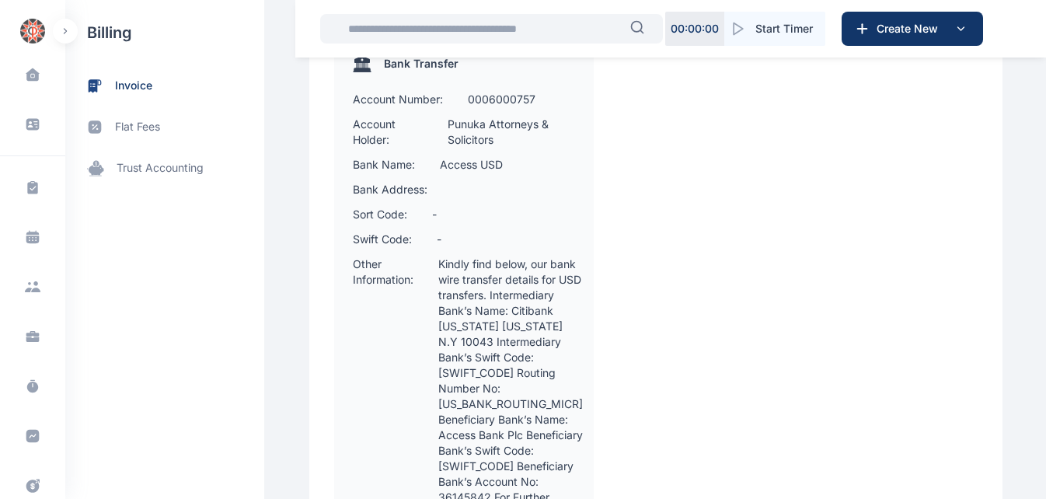
scroll to position [3161, 0]
